Goal: Task Accomplishment & Management: Manage account settings

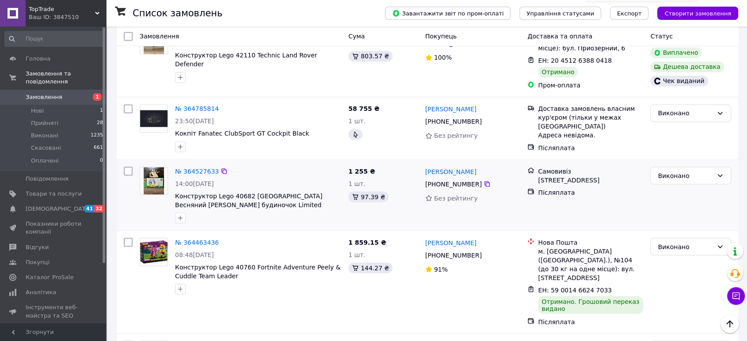
scroll to position [1628, 0]
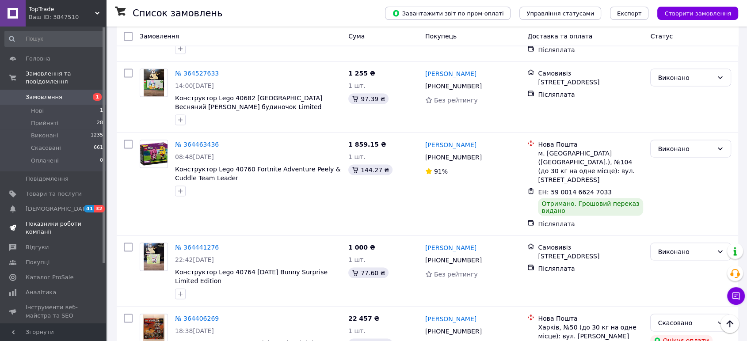
click at [47, 220] on span "Показники роботи компанії" at bounding box center [54, 228] width 56 height 16
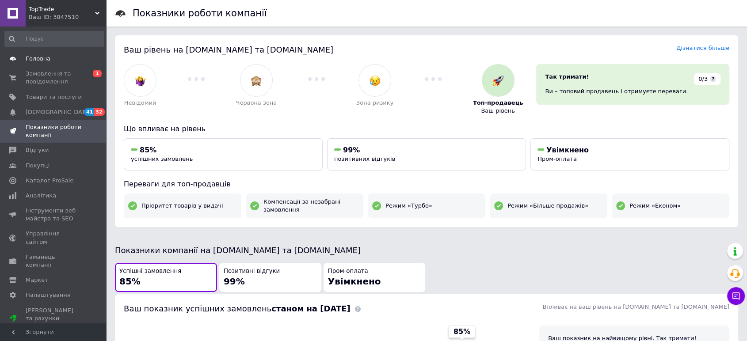
click at [42, 61] on span "Головна" at bounding box center [38, 59] width 25 height 8
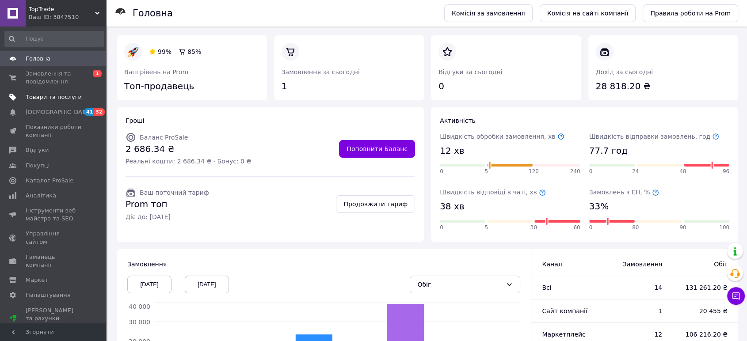
click at [49, 95] on span "Товари та послуги" at bounding box center [54, 97] width 56 height 8
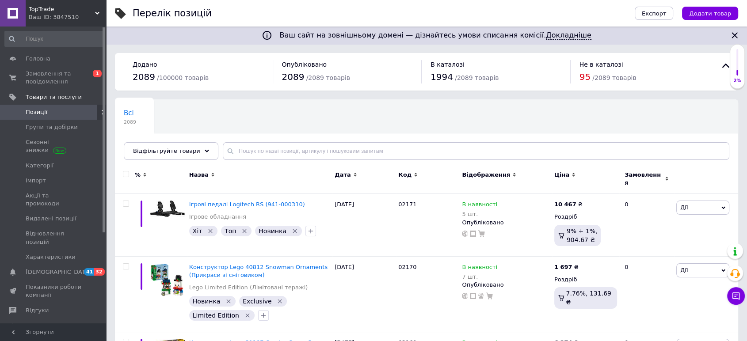
click at [560, 171] on span "Ціна" at bounding box center [561, 175] width 15 height 8
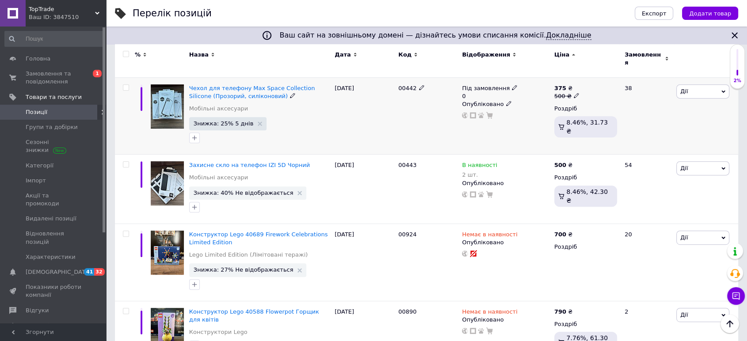
scroll to position [343, 0]
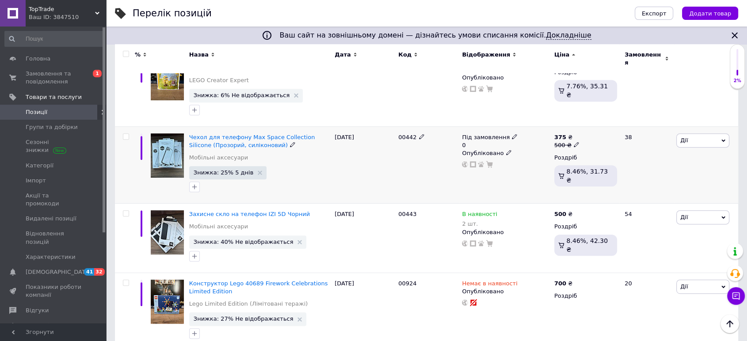
click at [512, 134] on icon at bounding box center [514, 136] width 5 height 5
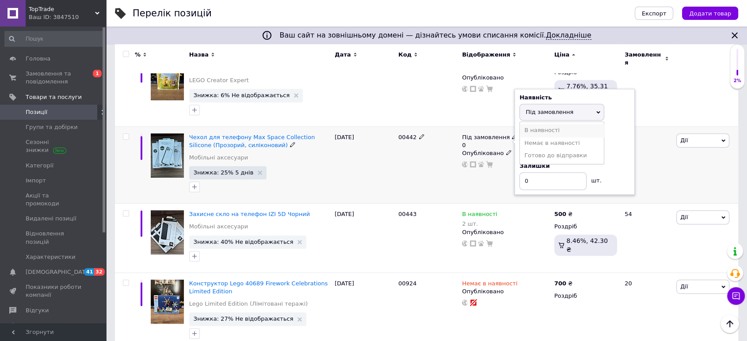
click at [539, 124] on li "В наявності" at bounding box center [562, 130] width 84 height 12
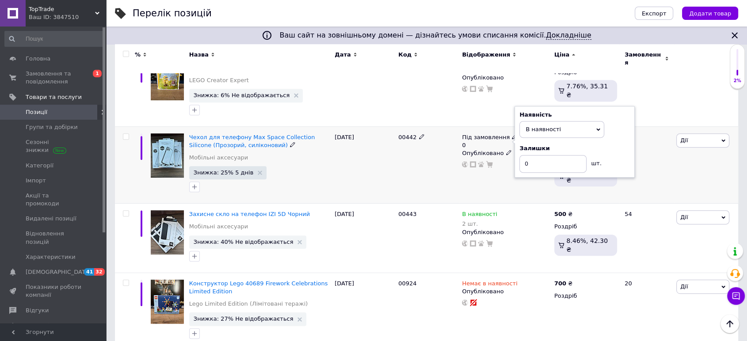
click at [491, 179] on div "Під замовлення 0 Наявність В наявності Немає в наявності Під замовлення Готово …" at bounding box center [506, 164] width 92 height 77
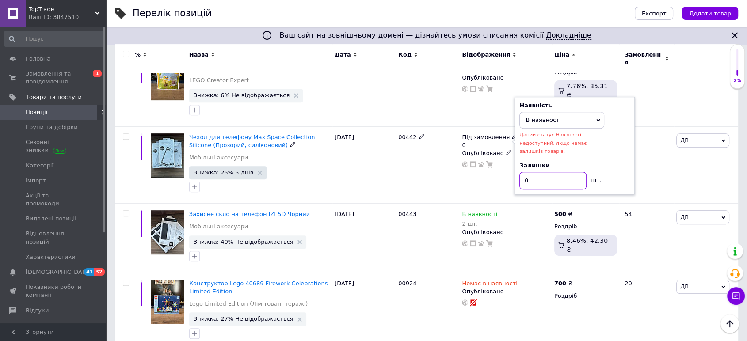
drag, startPoint x: 538, startPoint y: 162, endPoint x: 514, endPoint y: 164, distance: 23.5
click at [514, 164] on div "Наявність В наявності Немає в наявності Під замовлення Готово до відправки Дани…" at bounding box center [574, 146] width 120 height 98
type input "1"
click at [476, 175] on div "Під замовлення 0 Наявність В наявності Немає в наявності Під замовлення Готово …" at bounding box center [506, 164] width 92 height 77
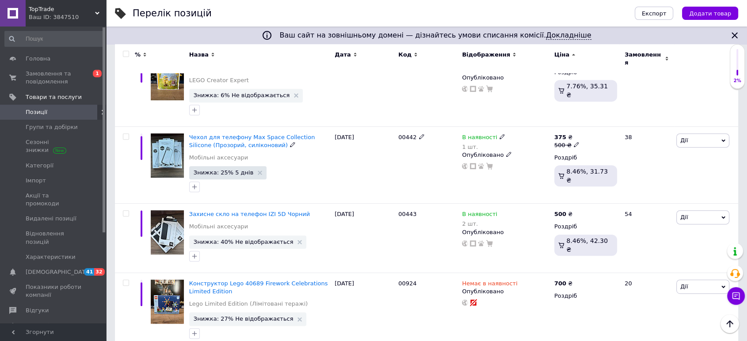
click at [574, 142] on icon at bounding box center [576, 144] width 5 height 5
drag, startPoint x: 598, startPoint y: 125, endPoint x: 585, endPoint y: 124, distance: 13.3
click at [585, 124] on input "500" at bounding box center [617, 131] width 67 height 18
type input "455"
click at [457, 179] on div "00442" at bounding box center [428, 164] width 64 height 77
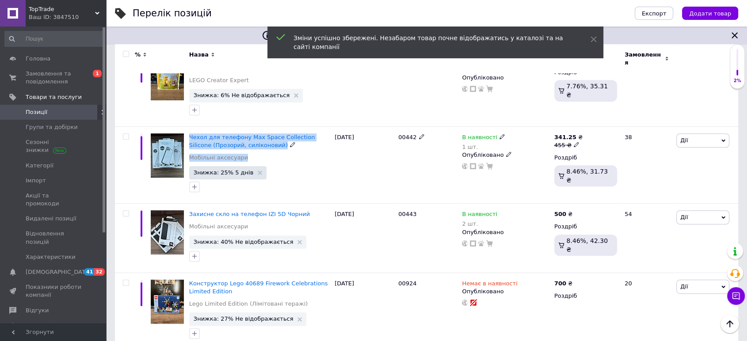
drag, startPoint x: 273, startPoint y: 145, endPoint x: 187, endPoint y: 131, distance: 86.9
click at [187, 131] on div "Чехол для телефону Max Space Collection Silicone (Прозорий, силіконовий) Мобіль…" at bounding box center [259, 164] width 145 height 77
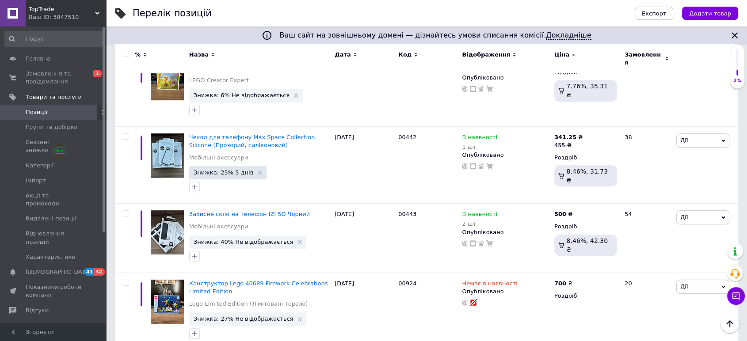
drag, startPoint x: 187, startPoint y: 126, endPoint x: 265, endPoint y: 137, distance: 78.1
click at [265, 137] on div "Чехол для телефону Max Space Collection Silicone (Прозорий, силіконовий) Мобіль…" at bounding box center [259, 164] width 145 height 77
copy div "Чехол для телефону Max Space Collection Silicone (Прозорий, силіконовий)"
click at [54, 77] on span "Замовлення та повідомлення" at bounding box center [54, 78] width 56 height 16
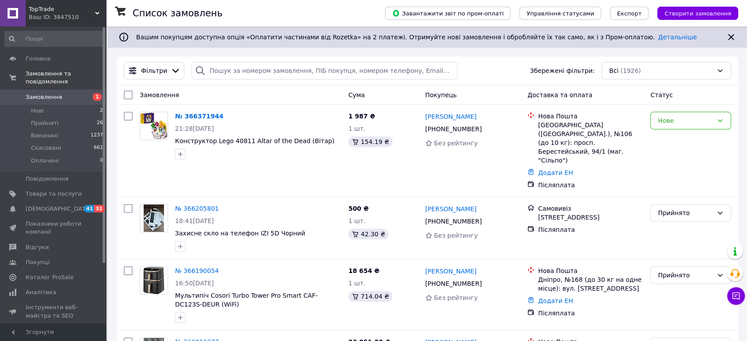
click at [704, 12] on span "Створити замовлення" at bounding box center [697, 13] width 67 height 7
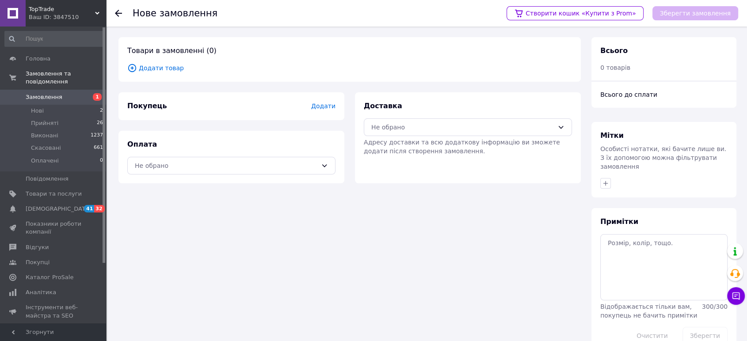
click at [329, 106] on span "Додати" at bounding box center [323, 106] width 24 height 7
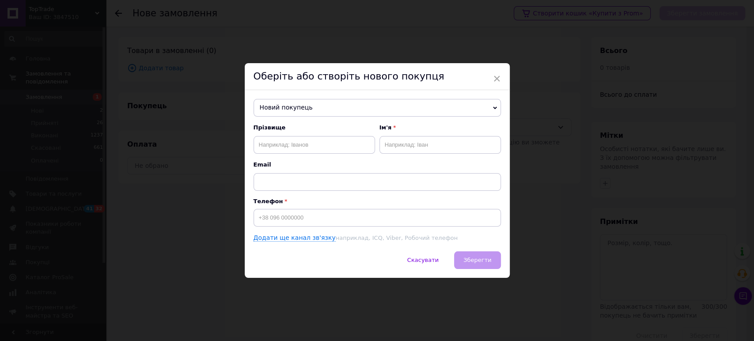
click at [285, 228] on div "Прізвище Ім'я Email Телефон Додати ще канал зв'язку наприклад, ICQ, Viber, Робо…" at bounding box center [377, 183] width 247 height 119
click at [290, 216] on input at bounding box center [377, 218] width 247 height 18
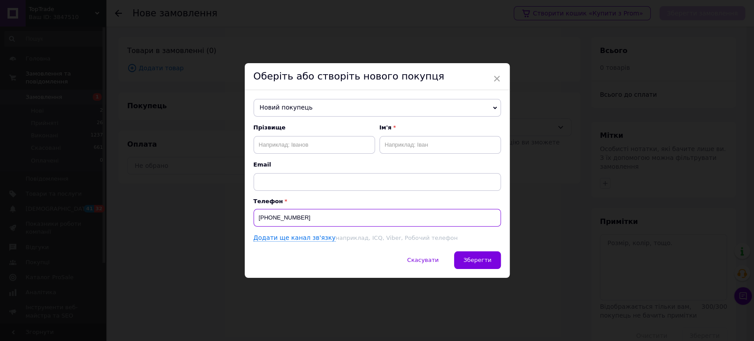
drag, startPoint x: 307, startPoint y: 217, endPoint x: 253, endPoint y: 222, distance: 53.7
click at [254, 222] on input "[PHONE_NUMBER]" at bounding box center [377, 218] width 247 height 18
type input "[PHONE_NUMBER]"
click at [278, 111] on span "Новий покупець" at bounding box center [377, 108] width 247 height 18
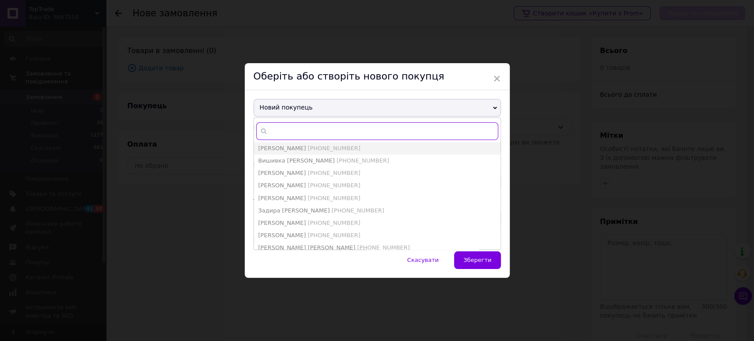
paste input "[PHONE_NUMBER]"
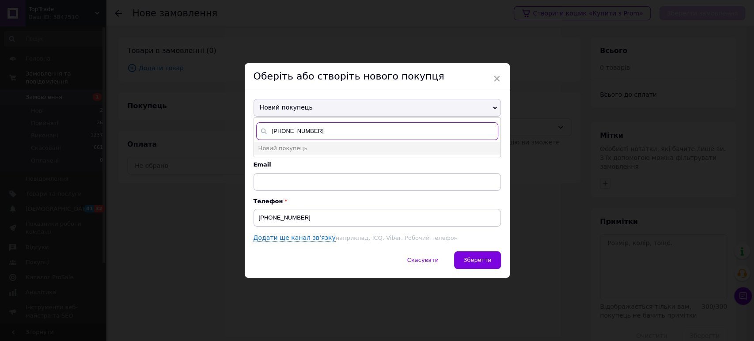
type input "[PHONE_NUMBER]"
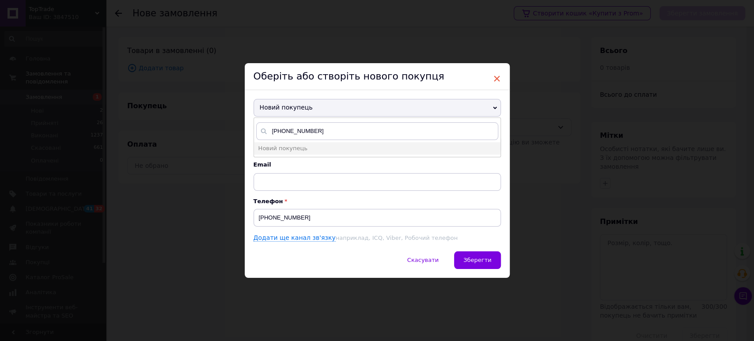
click at [498, 76] on span "×" at bounding box center [497, 78] width 8 height 15
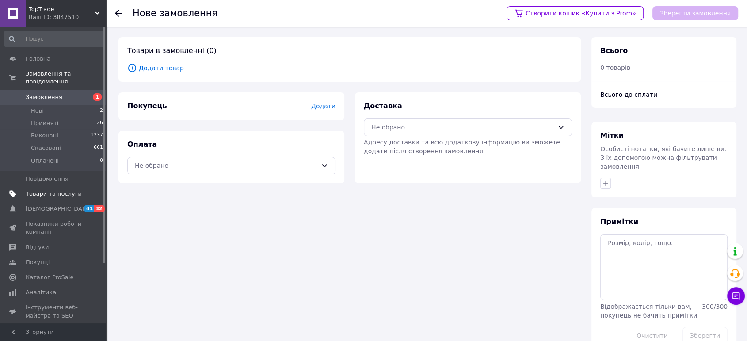
click at [50, 190] on link "Товари та послуги" at bounding box center [54, 193] width 108 height 15
